Goal: Task Accomplishment & Management: Manage account settings

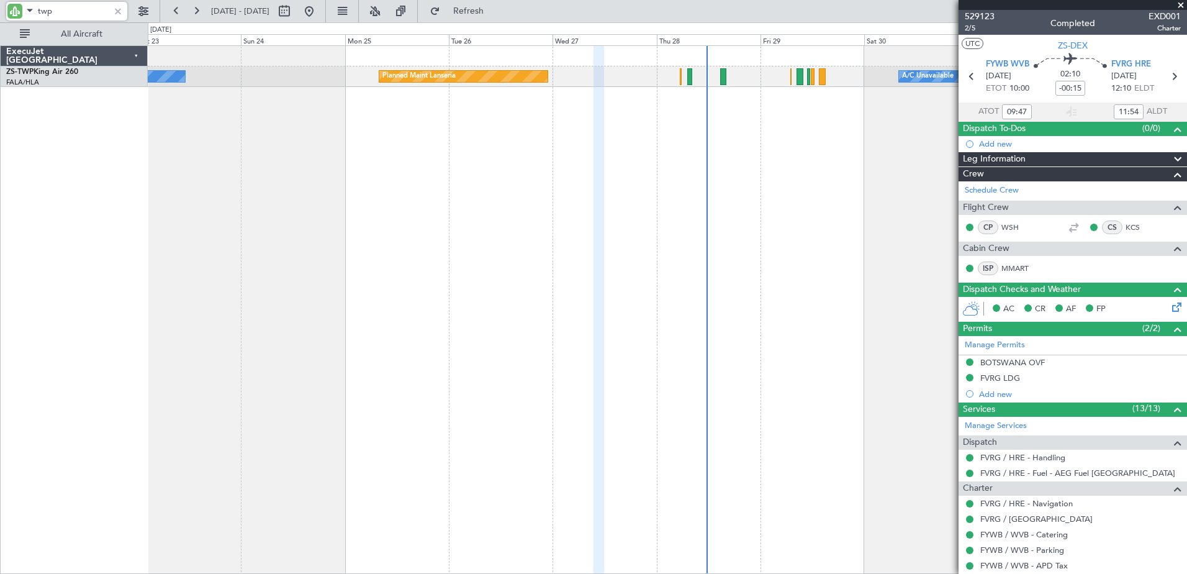
click at [29, 9] on span at bounding box center [29, 10] width 15 height 16
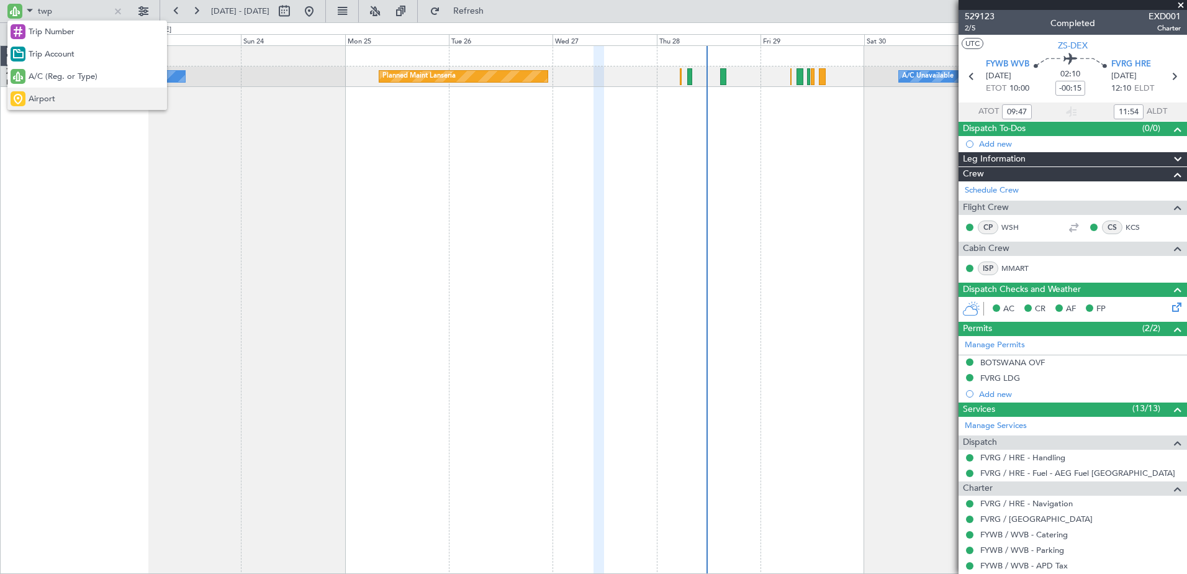
click at [59, 98] on div "Airport" at bounding box center [87, 99] width 160 height 22
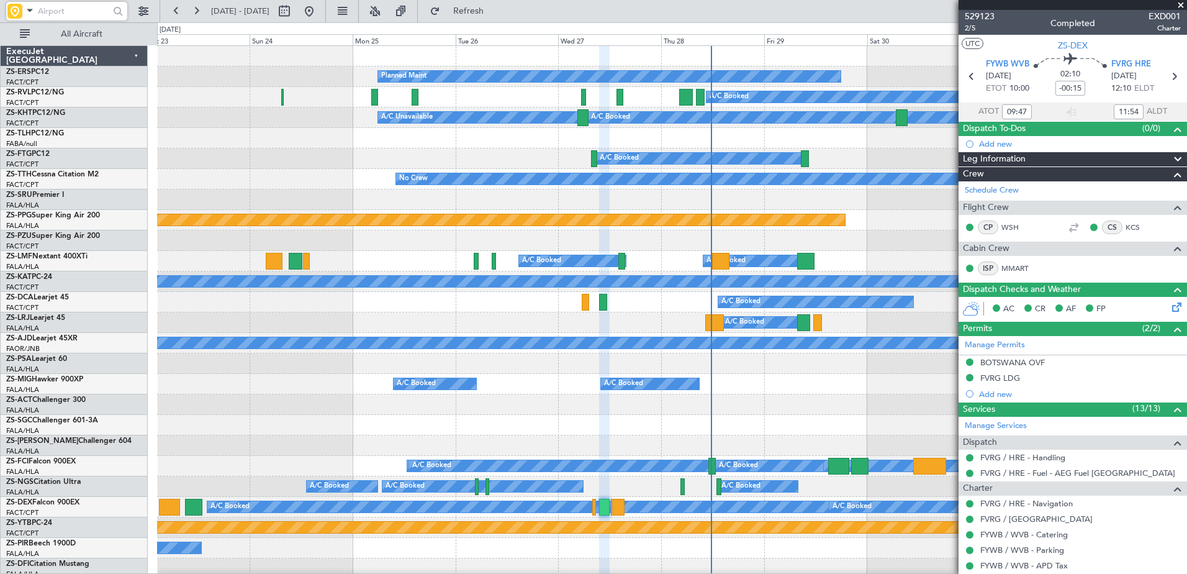
click at [61, 15] on input "text" at bounding box center [73, 11] width 71 height 19
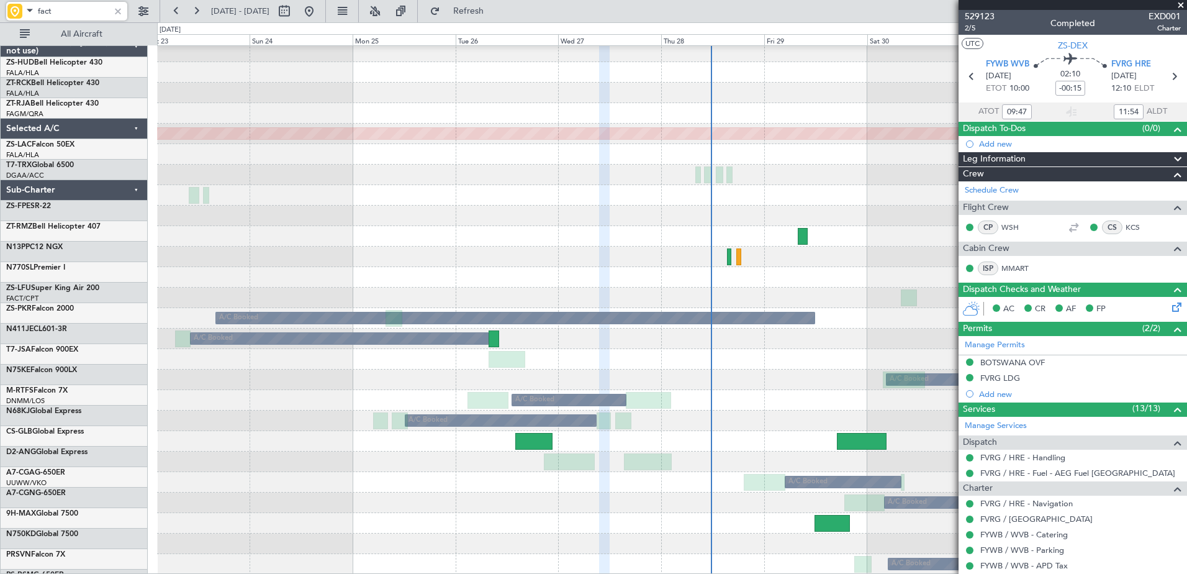
scroll to position [968, 0]
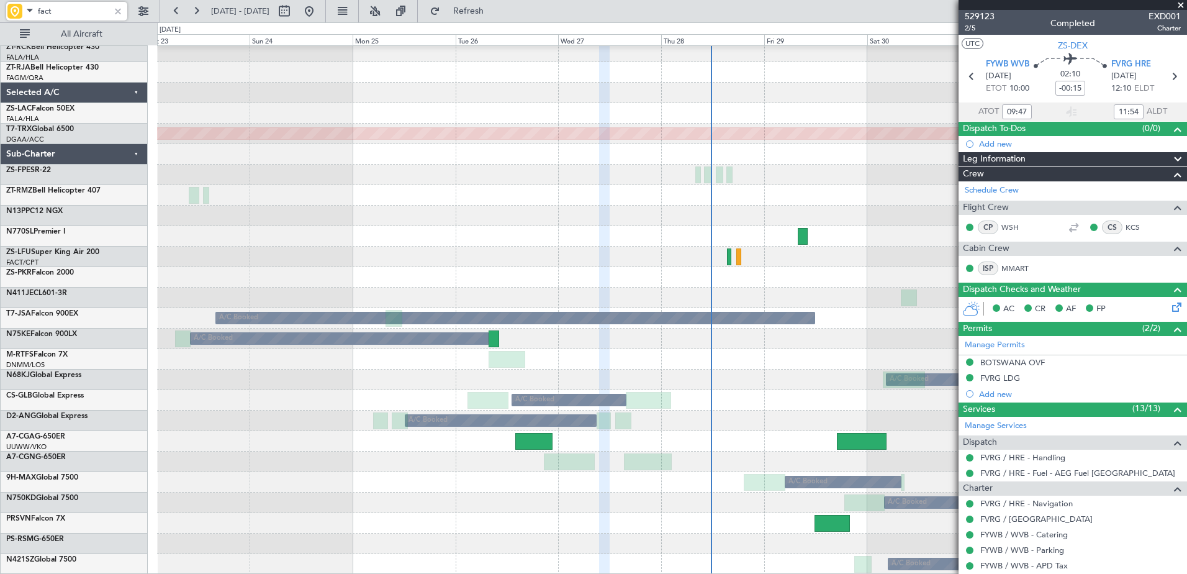
type input "fact"
click at [116, 9] on div at bounding box center [118, 11] width 14 height 14
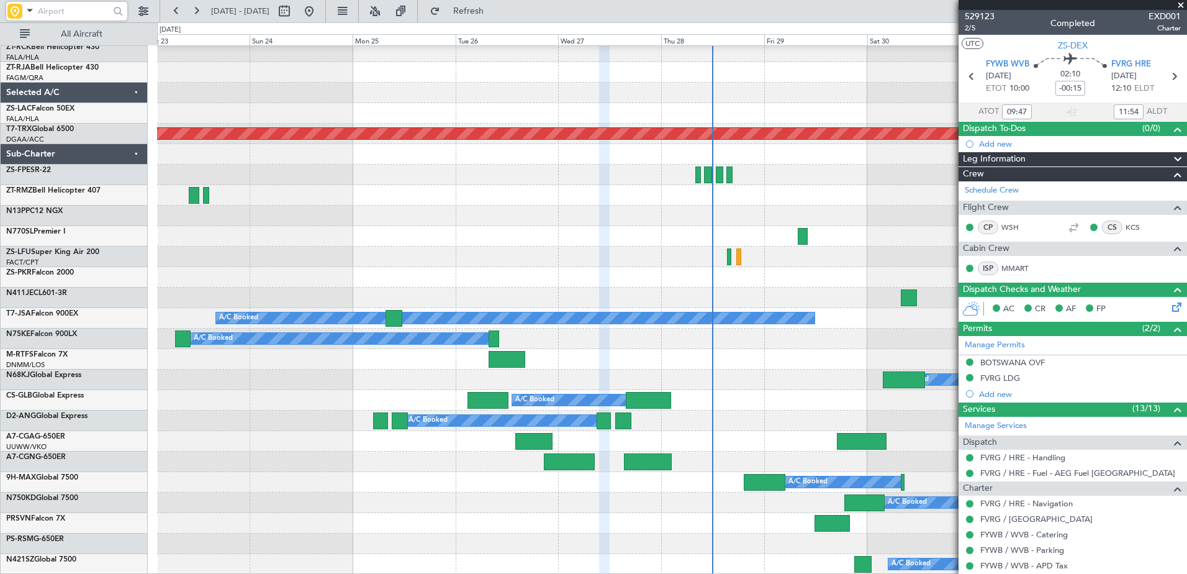
click at [751, 534] on div "A/C Booked" at bounding box center [672, 543] width 1030 height 20
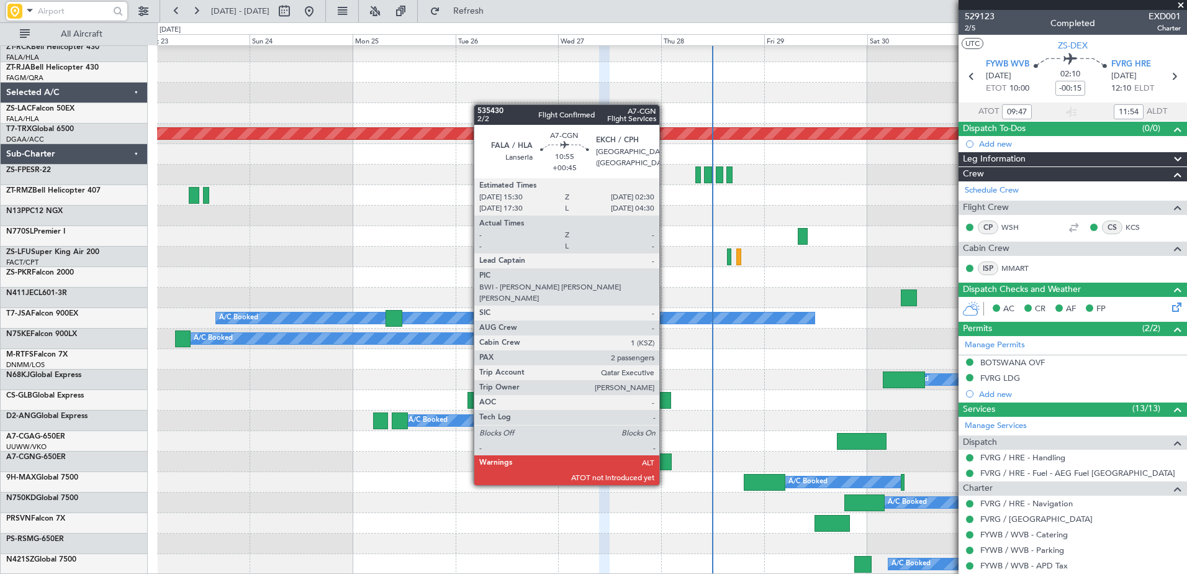
click at [665, 461] on div at bounding box center [648, 461] width 48 height 17
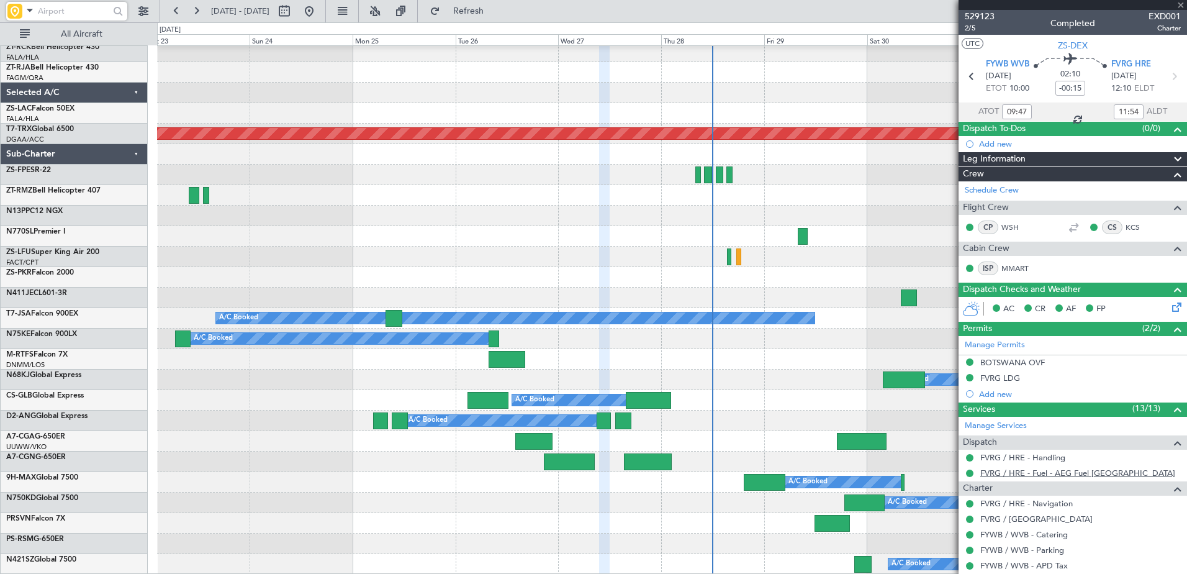
type input "+00:45"
type input "2"
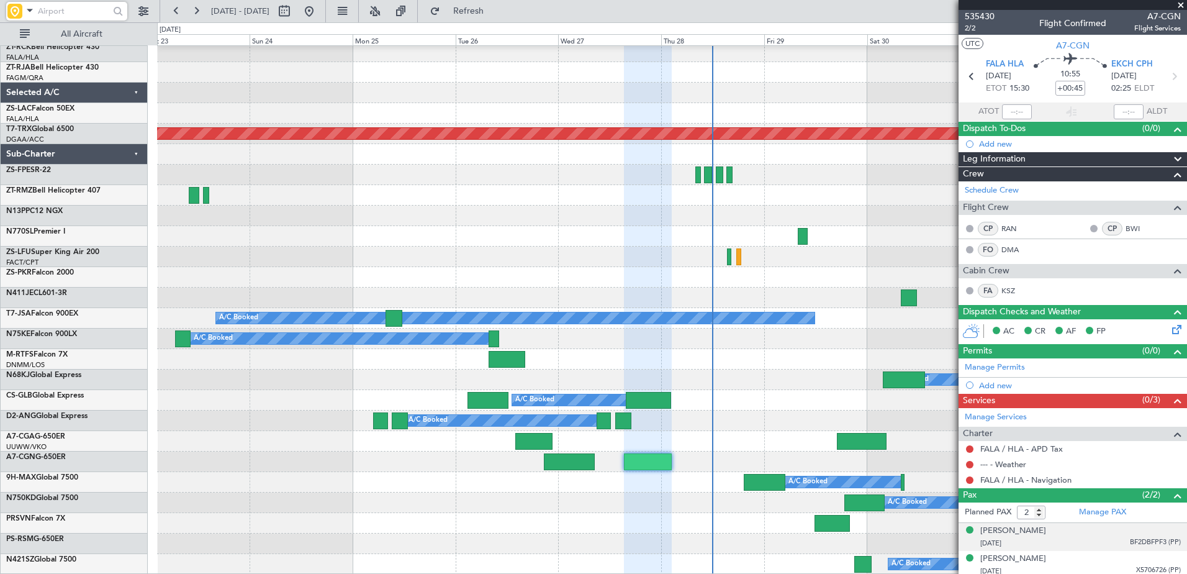
scroll to position [4, 0]
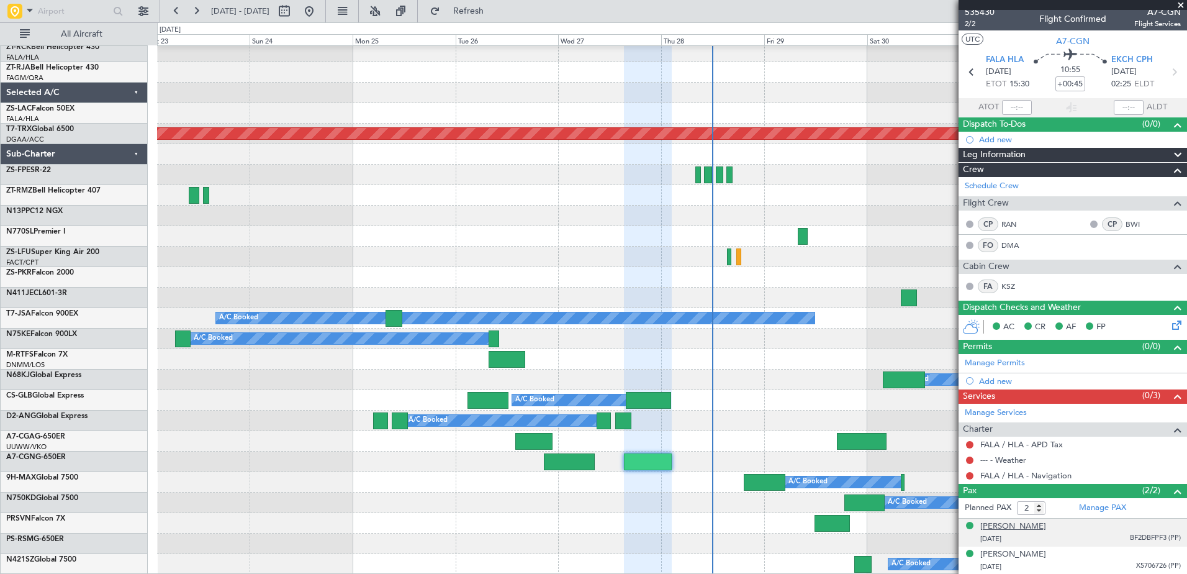
click at [1025, 525] on div "[PERSON_NAME]" at bounding box center [1014, 526] width 66 height 12
